Goal: Find specific page/section: Find specific page/section

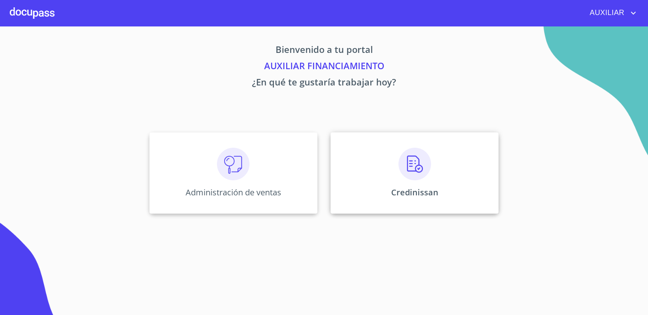
click at [417, 171] on img at bounding box center [414, 164] width 33 height 33
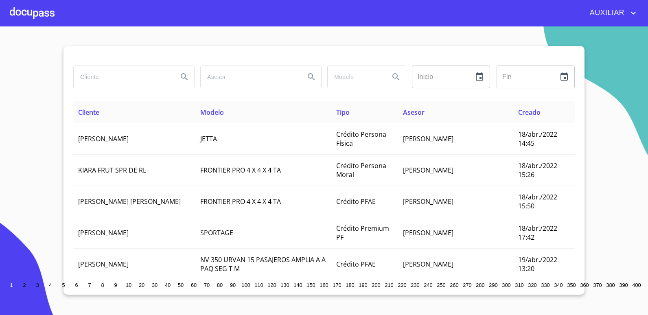
click at [94, 79] on input "search" at bounding box center [123, 77] width 98 height 22
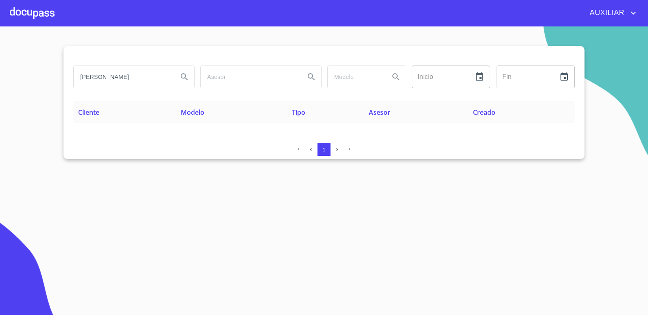
click at [149, 79] on input "[PERSON_NAME]" at bounding box center [123, 77] width 98 height 22
click at [152, 84] on input "[PERSON_NAME]" at bounding box center [123, 77] width 98 height 22
click at [158, 78] on input "[PERSON_NAME]" at bounding box center [123, 77] width 98 height 22
drag, startPoint x: 169, startPoint y: 72, endPoint x: 75, endPoint y: 107, distance: 99.9
click at [75, 107] on div "[PERSON_NAME] Inicio ​ Fin ​ Cliente Modelo Tipo Asesor Creado 1" at bounding box center [323, 102] width 521 height 113
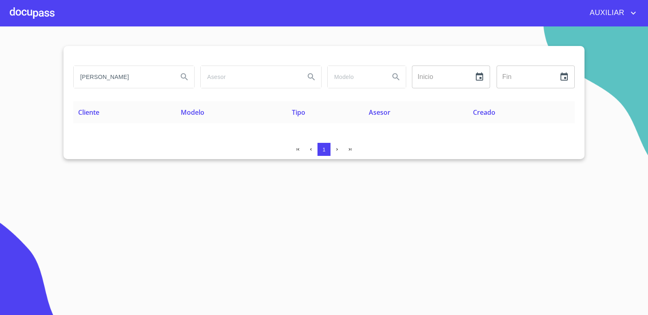
type input "[PERSON_NAME]"
